Goal: Task Accomplishment & Management: Use online tool/utility

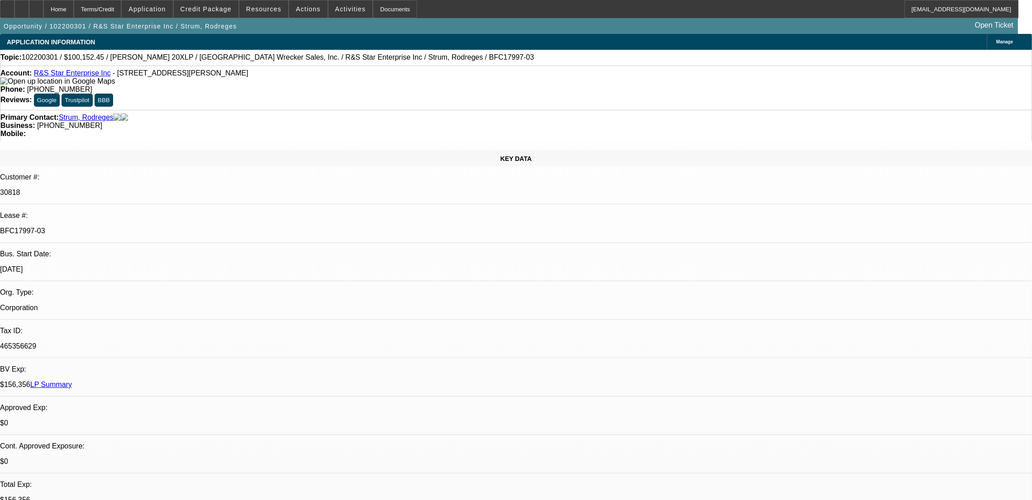
select select "0.1"
select select "2"
select select "0"
select select "6"
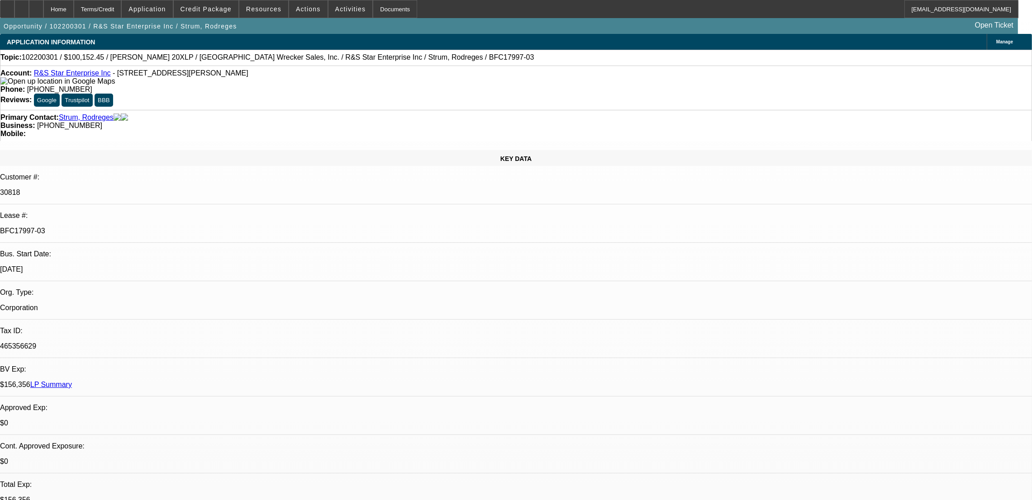
select select "0.1"
select select "2"
select select "0"
select select "6"
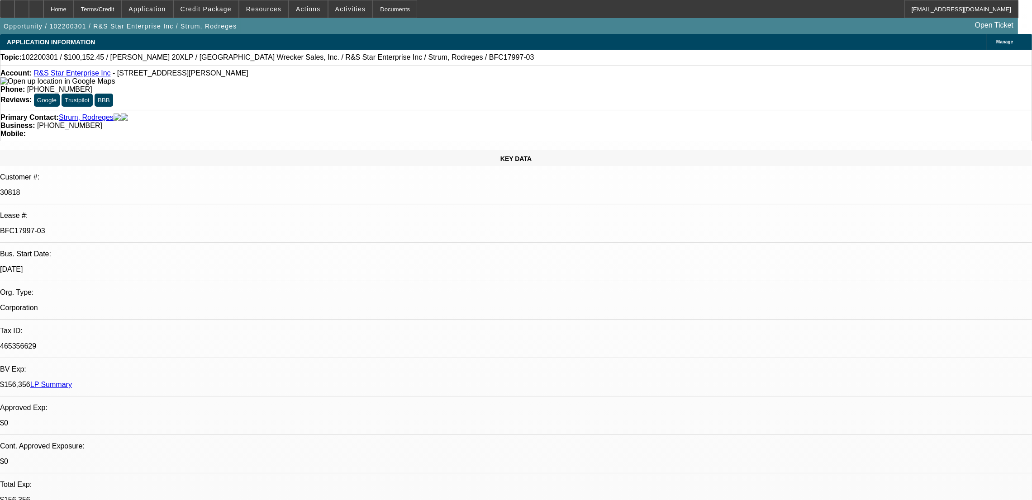
select select "0"
select select "2"
select select "0"
select select "6"
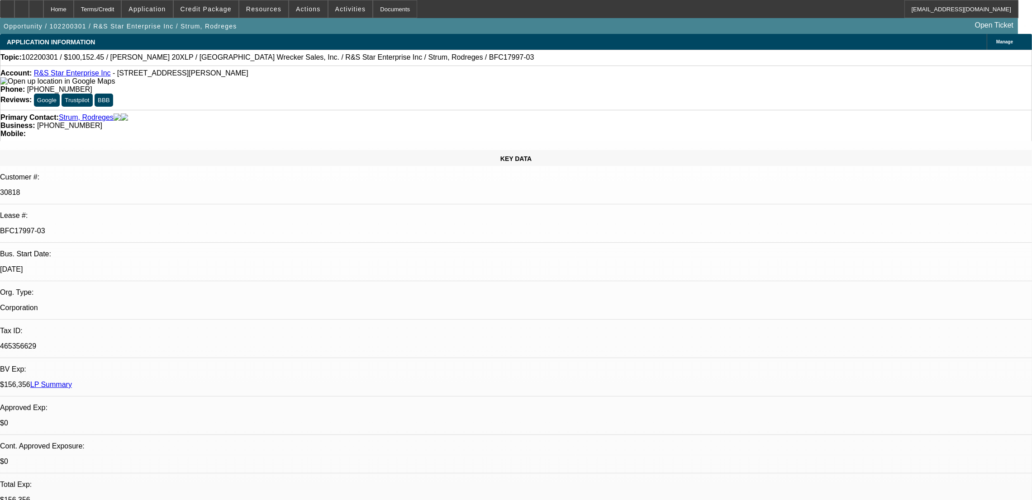
select select "0"
select select "3"
select select "0"
select select "6"
